Goal: Information Seeking & Learning: Learn about a topic

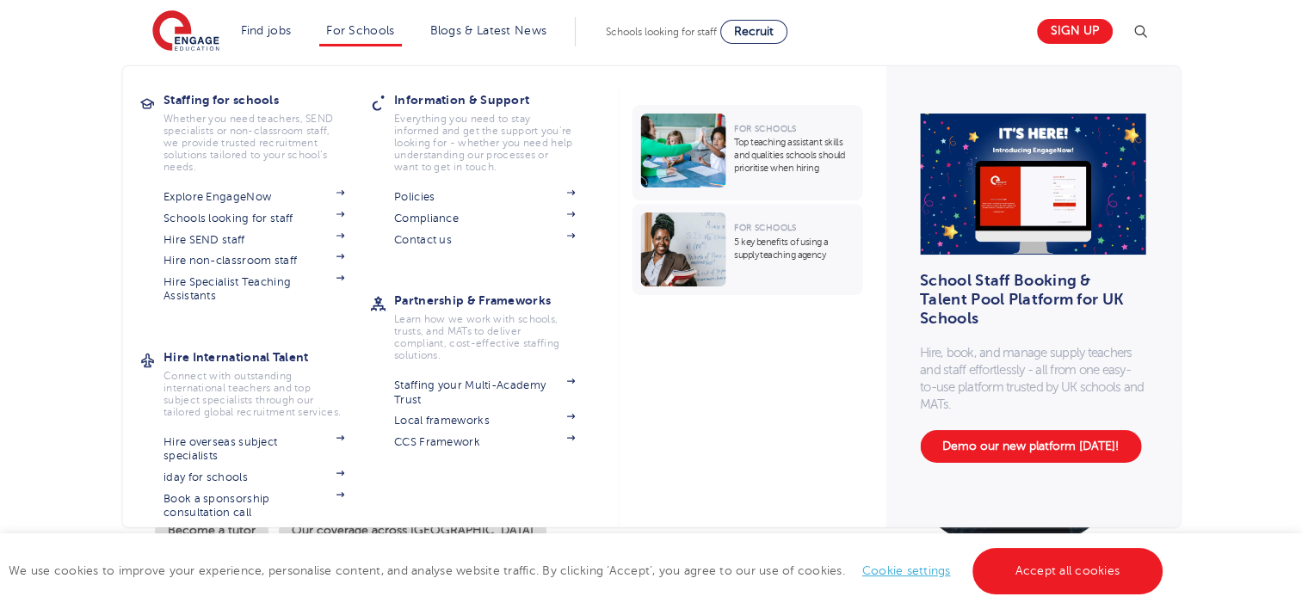
click at [385, 38] on li "For Schools Staffing for schools Whether you need teachers, SEND specialists or…" at bounding box center [360, 31] width 82 height 29
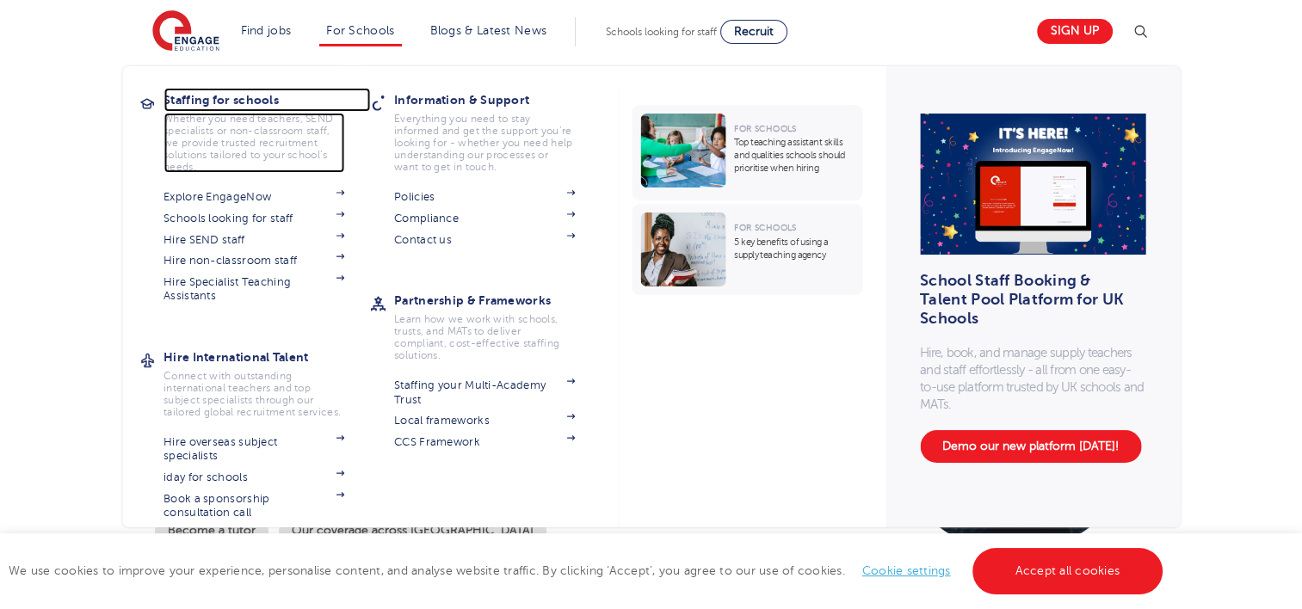
click at [218, 96] on h3 "Staffing for schools" at bounding box center [266, 100] width 206 height 24
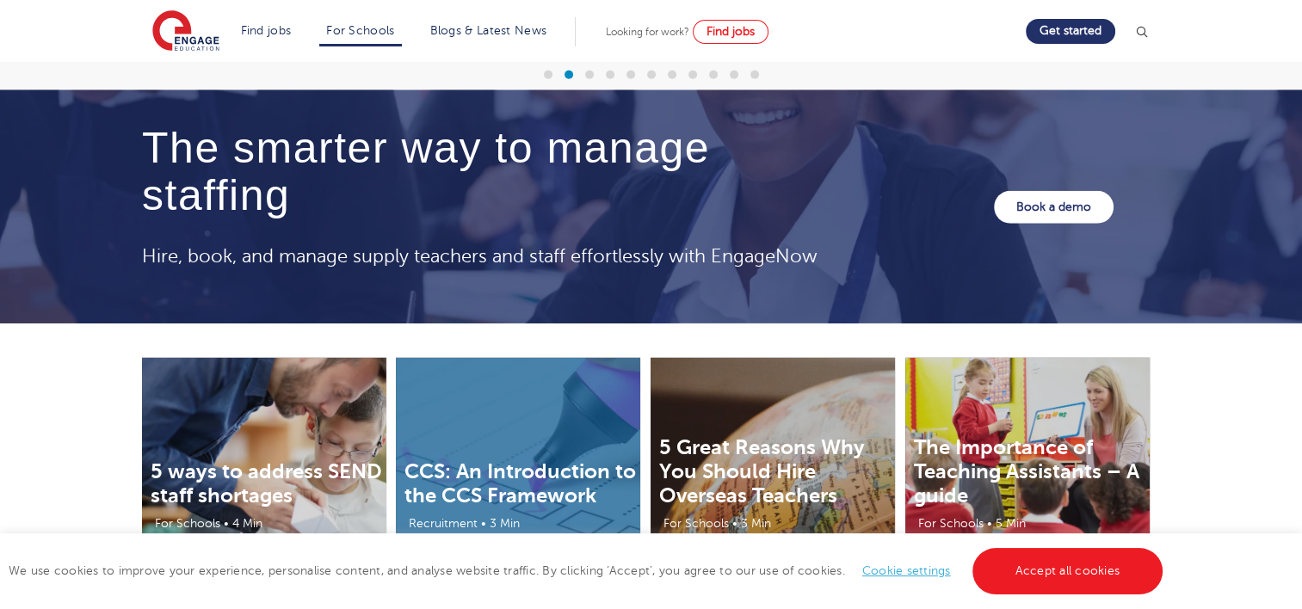
scroll to position [858, 0]
